Goal: Book appointment/travel/reservation

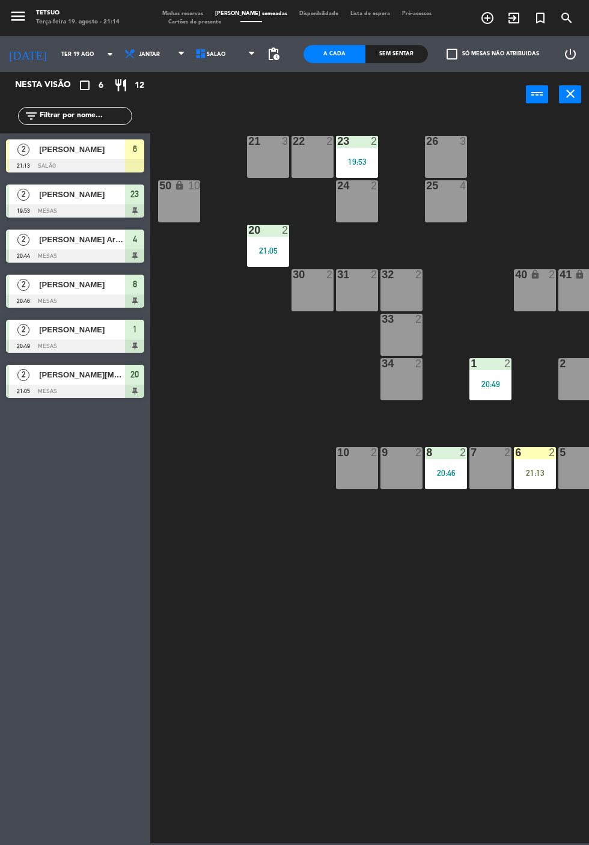
click at [544, 475] on div "21:13" at bounding box center [535, 473] width 42 height 8
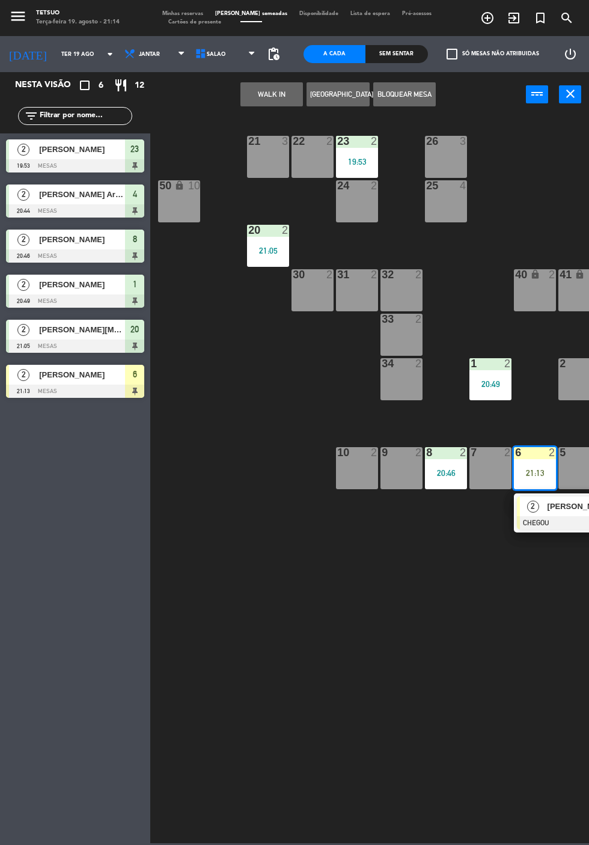
click at [573, 521] on div at bounding box center [581, 522] width 129 height 13
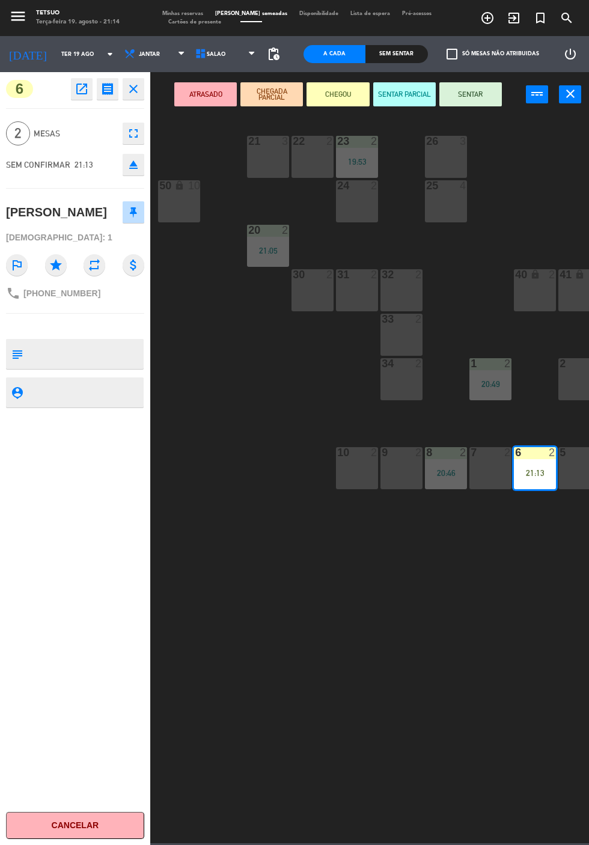
click at [477, 97] on button "SENTAR" at bounding box center [470, 94] width 62 height 24
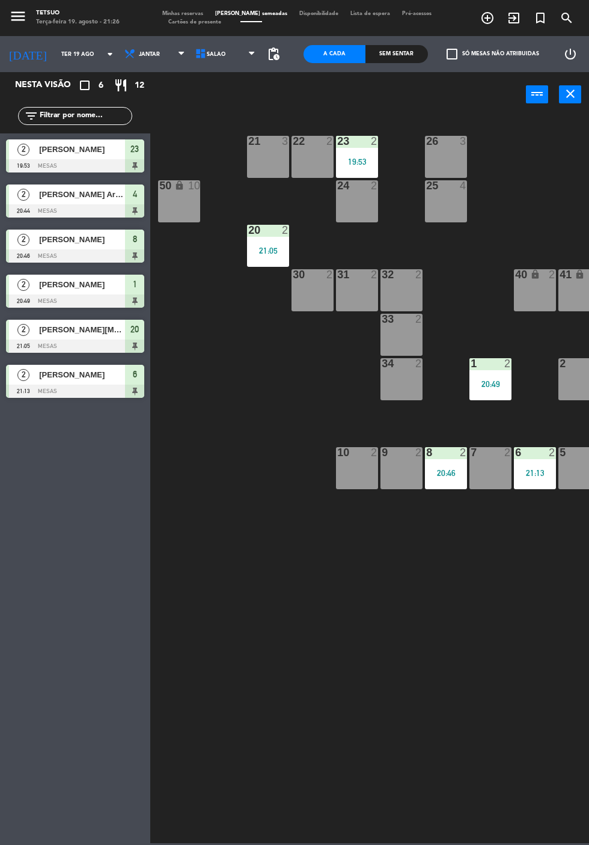
click at [494, 24] on icon "exit_to_app" at bounding box center [487, 18] width 14 height 14
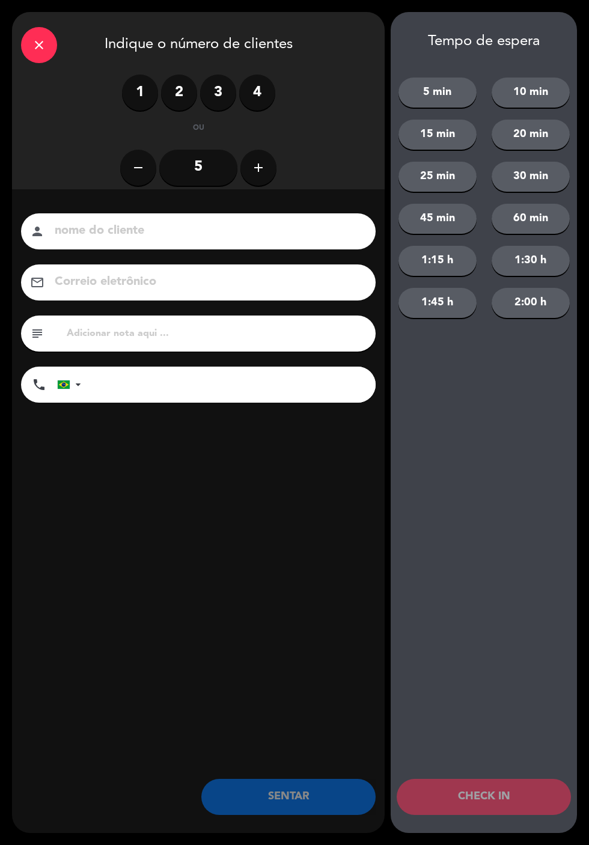
click at [168, 103] on label "2" at bounding box center [179, 93] width 36 height 36
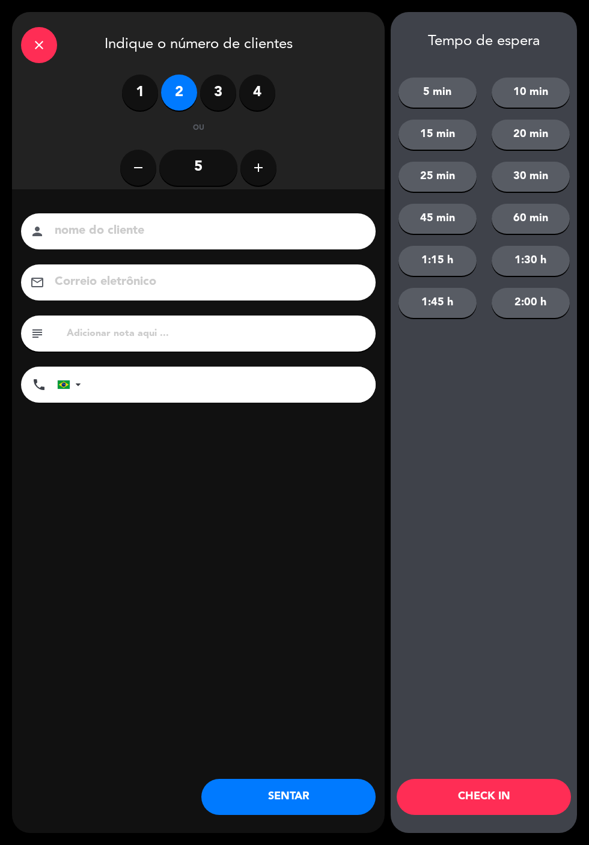
click at [227, 238] on input at bounding box center [206, 231] width 306 height 21
click at [109, 232] on input at bounding box center [206, 231] width 306 height 21
click at [184, 233] on input at bounding box center [206, 231] width 306 height 21
type input "[PERSON_NAME]"
click at [139, 392] on input "tel" at bounding box center [234, 385] width 282 height 36
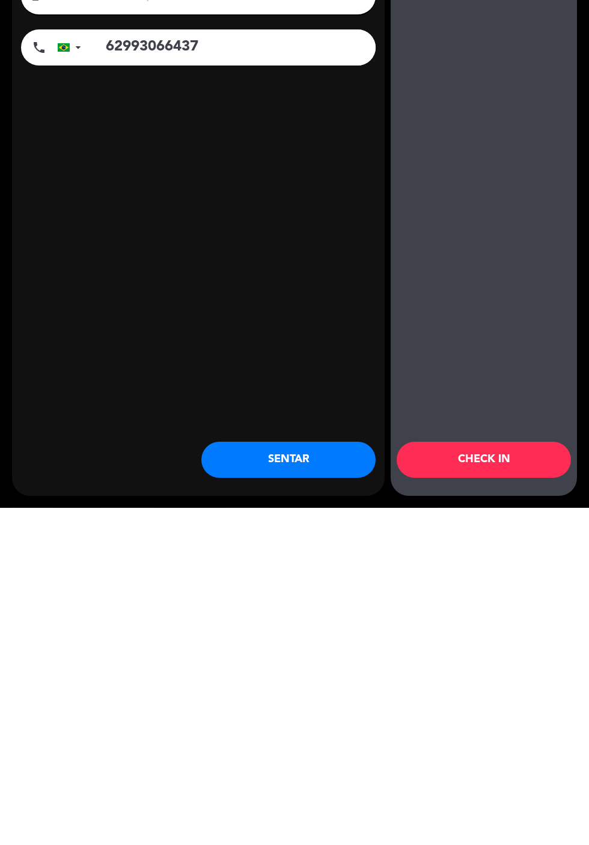
type input "62993066437"
click at [301, 801] on button "SENTAR" at bounding box center [288, 797] width 174 height 36
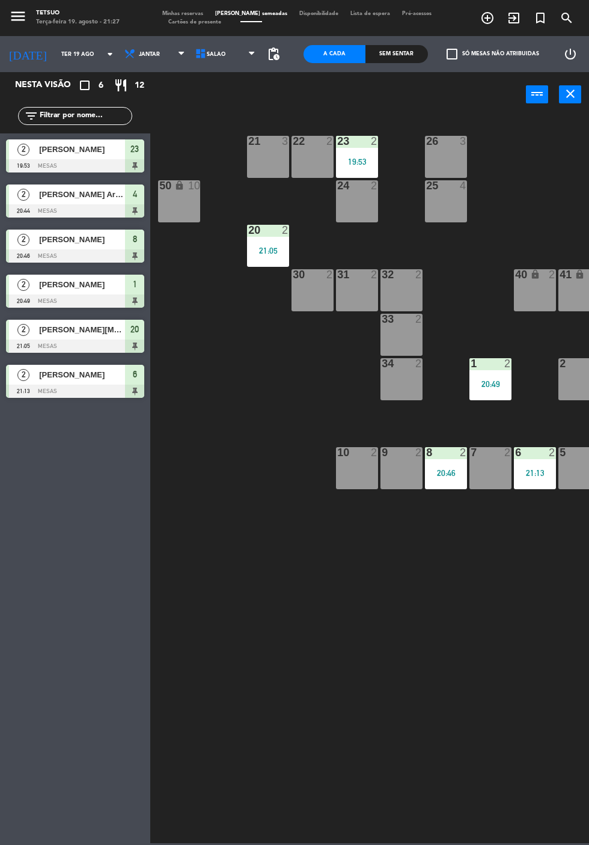
scroll to position [0, 65]
